Goal: Find contact information: Find contact information

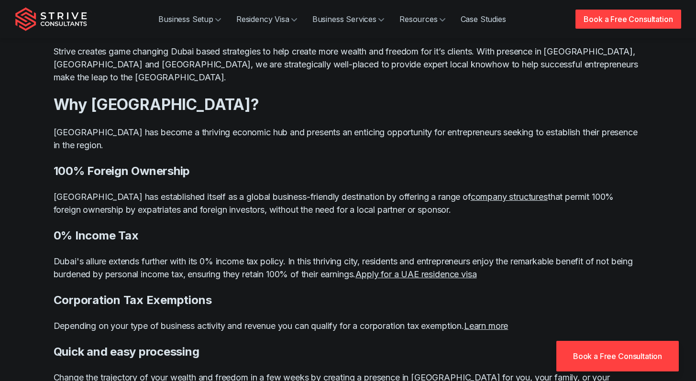
scroll to position [757, 0]
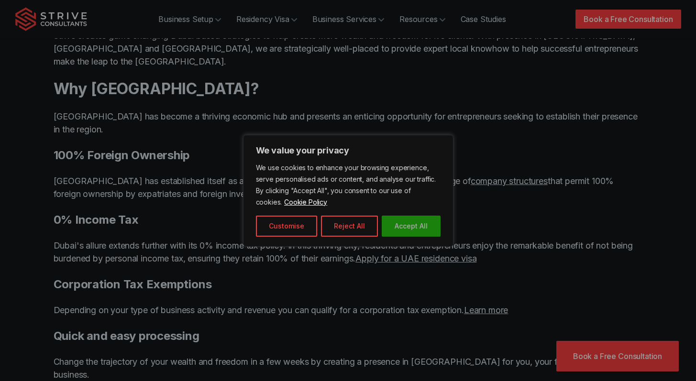
click at [396, 229] on button "Accept All" at bounding box center [410, 226] width 59 height 21
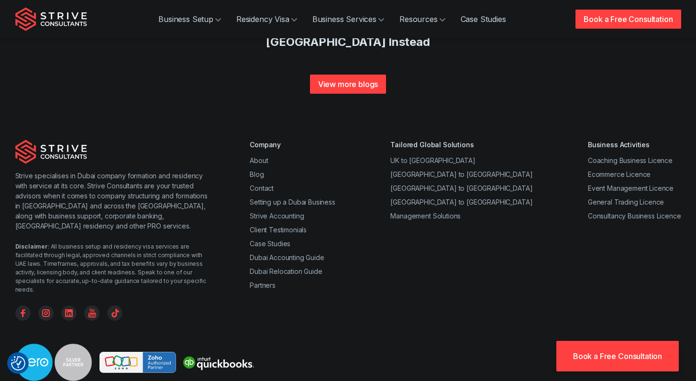
scroll to position [3730, 0]
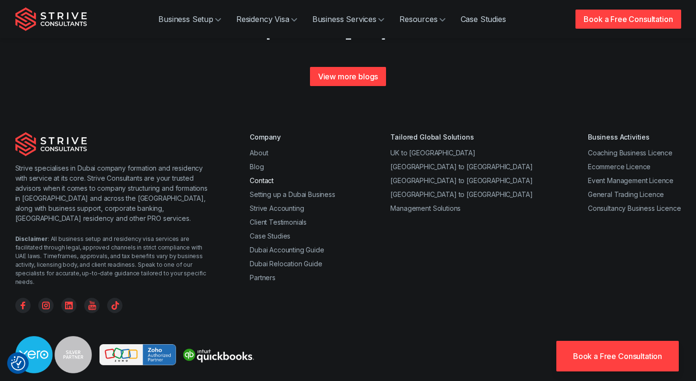
click at [256, 176] on link "Contact" at bounding box center [262, 180] width 24 height 8
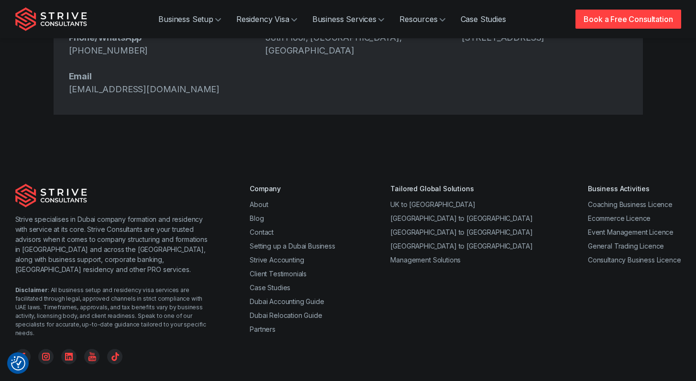
scroll to position [342, 0]
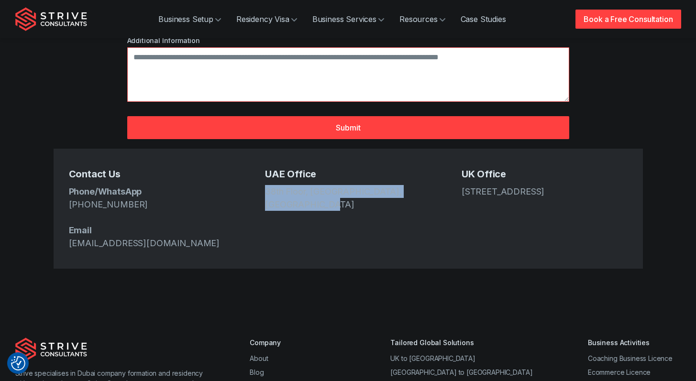
drag, startPoint x: 327, startPoint y: 176, endPoint x: 261, endPoint y: 161, distance: 66.9
click at [261, 161] on div "Contact Us Phone/WhatsApp +971 4 439 6282 Email info@strive.ae UAE Office 38th …" at bounding box center [348, 209] width 589 height 120
copy address "38th Floor, Media One Tower, Dubai Media City"
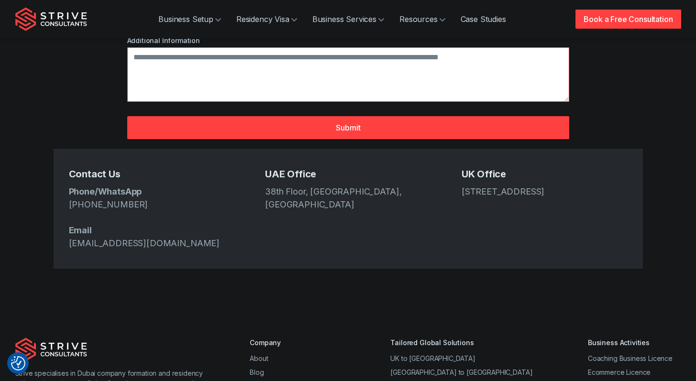
click at [261, 354] on link "About" at bounding box center [259, 358] width 18 height 8
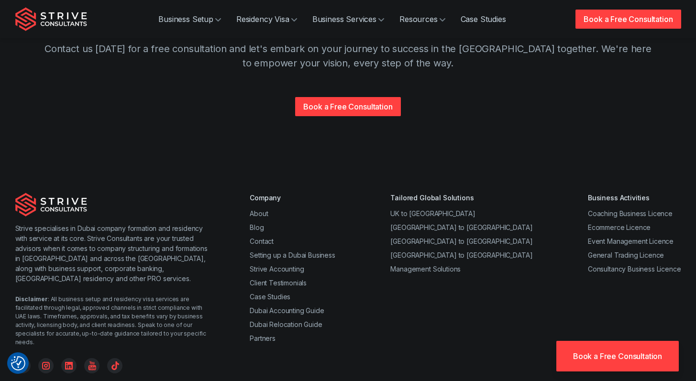
scroll to position [1951, 0]
